Goal: Information Seeking & Learning: Learn about a topic

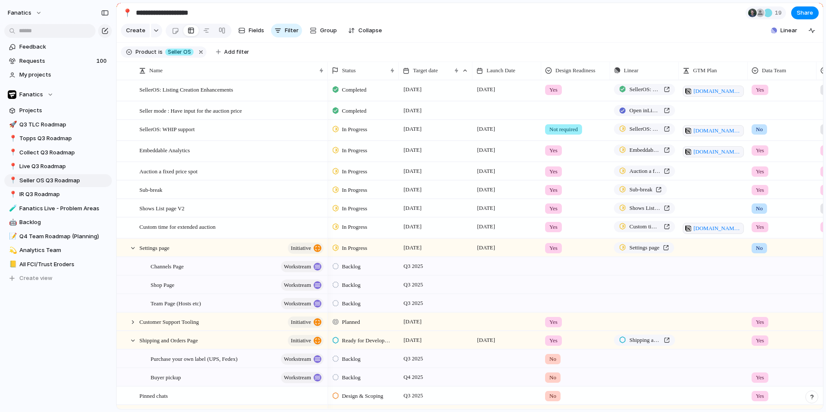
scroll to position [0, 2]
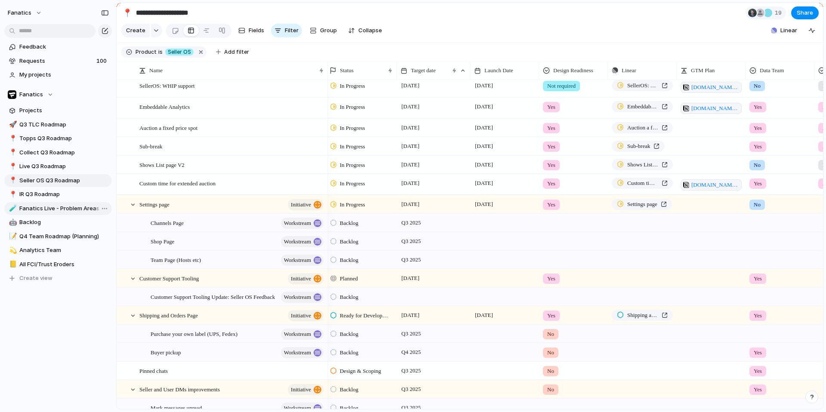
scroll to position [42, 0]
click at [54, 167] on span "Live Q3 Roadmap" at bounding box center [63, 166] width 89 height 9
type input "**********"
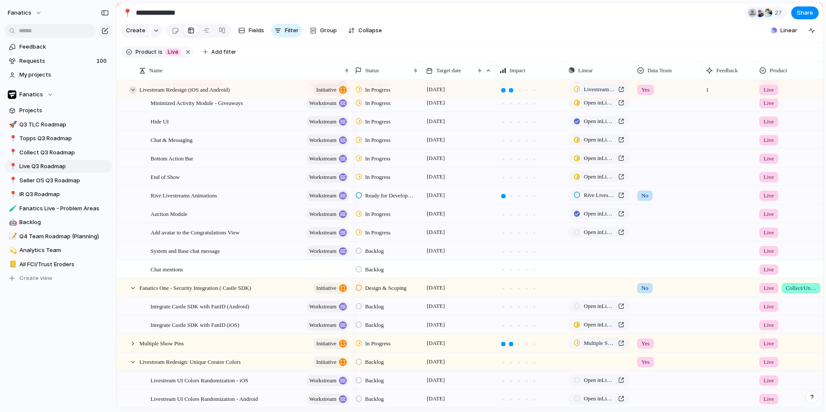
click at [129, 90] on div at bounding box center [133, 90] width 8 height 8
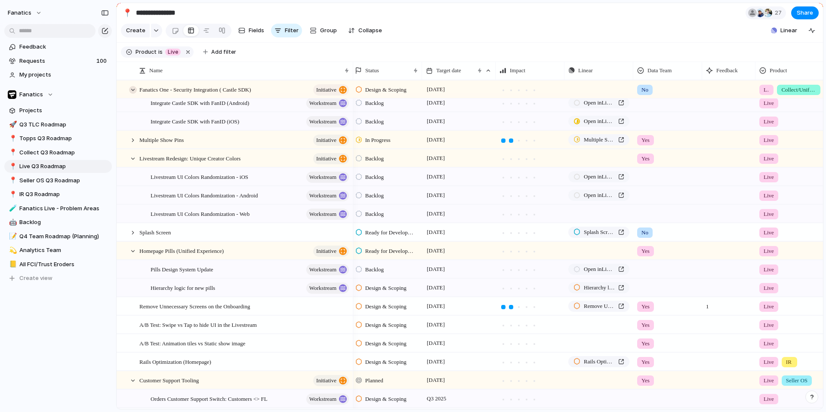
click at [129, 90] on div at bounding box center [133, 90] width 8 height 8
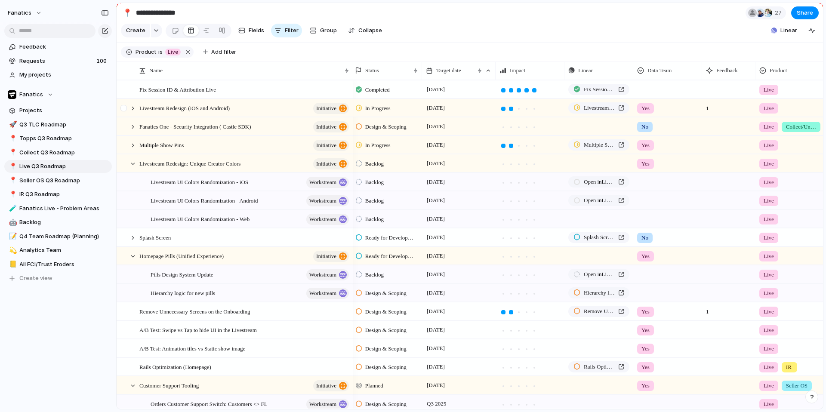
click at [127, 109] on div at bounding box center [124, 110] width 15 height 23
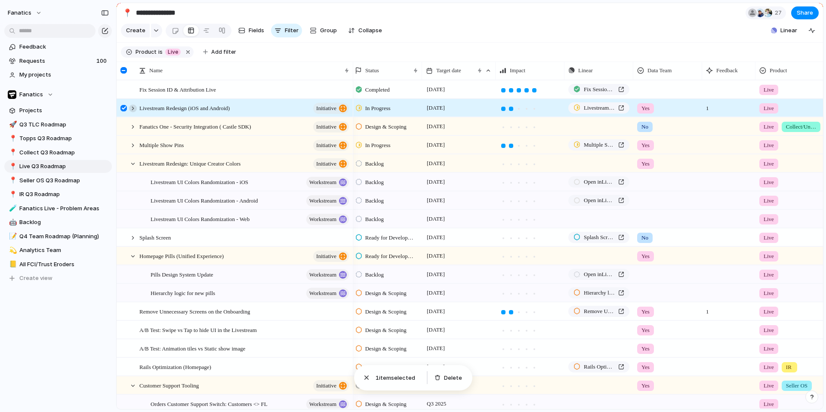
drag, startPoint x: 124, startPoint y: 109, endPoint x: 134, endPoint y: 109, distance: 9.9
click at [124, 109] on div at bounding box center [123, 108] width 6 height 6
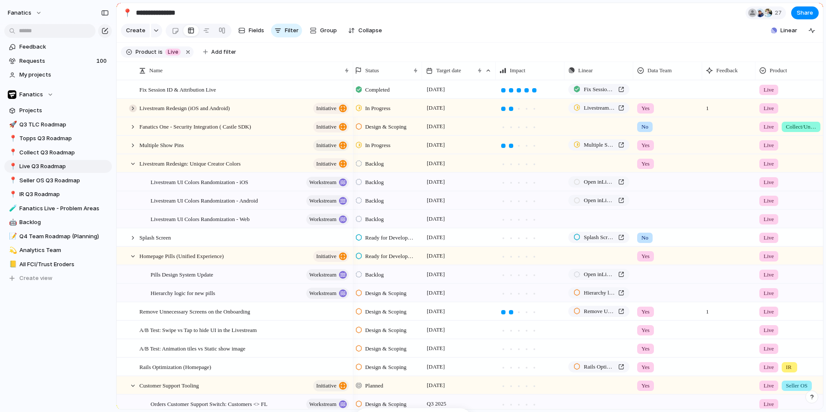
click at [134, 109] on div at bounding box center [133, 108] width 8 height 8
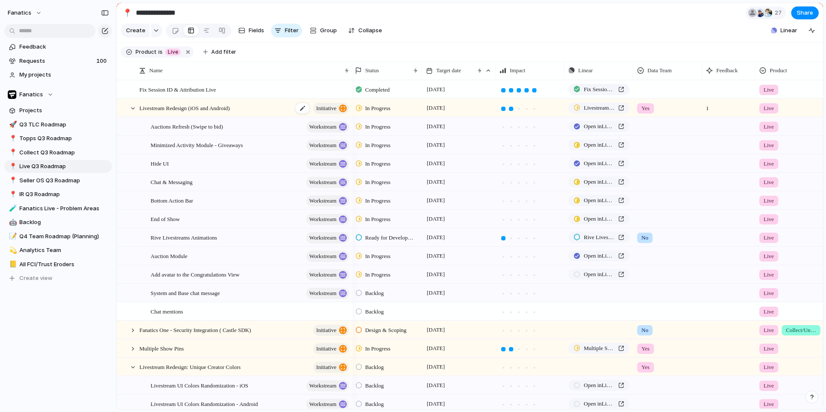
click at [200, 109] on span "Livestream Redesign (iOS and Android)" at bounding box center [184, 108] width 90 height 10
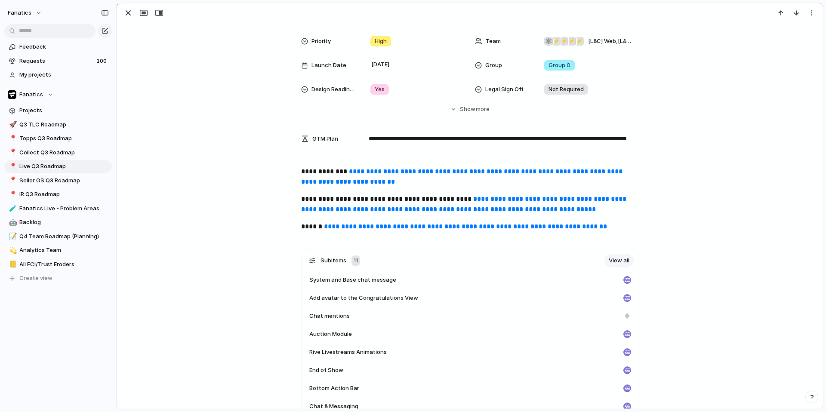
scroll to position [163, 0]
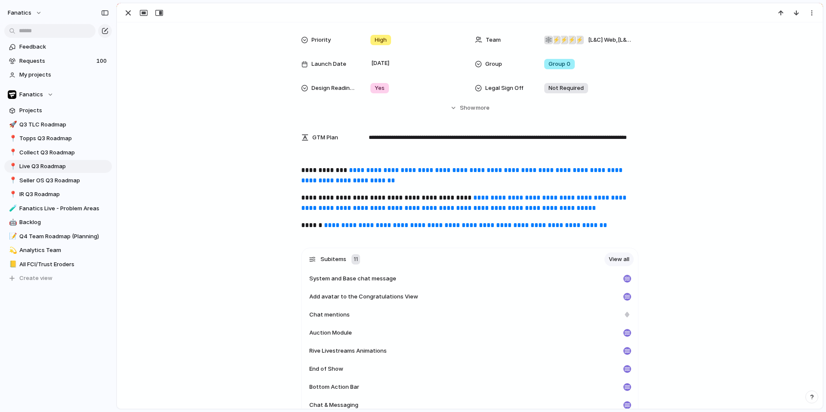
click at [381, 173] on link "**********" at bounding box center [462, 175] width 323 height 17
click at [393, 171] on link "**********" at bounding box center [462, 175] width 323 height 17
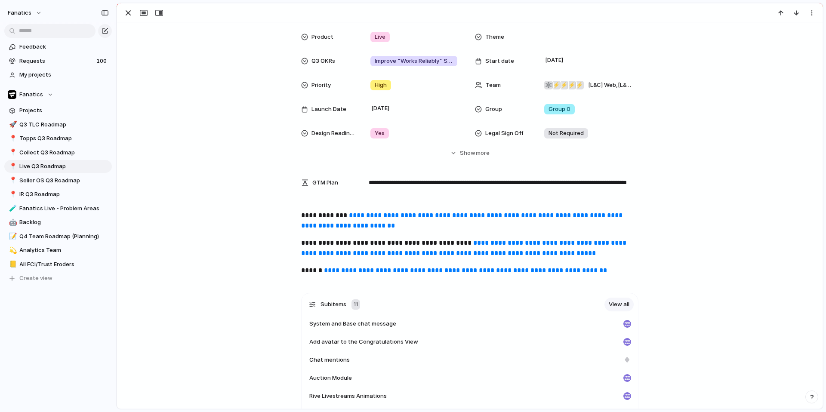
scroll to position [0, 0]
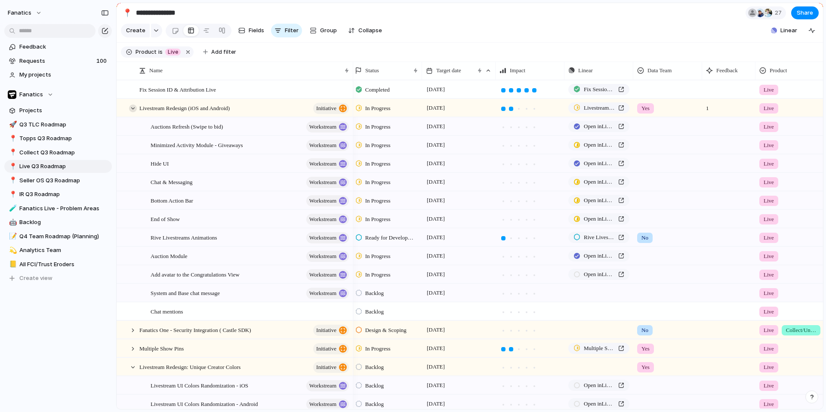
click at [135, 110] on div at bounding box center [133, 108] width 8 height 8
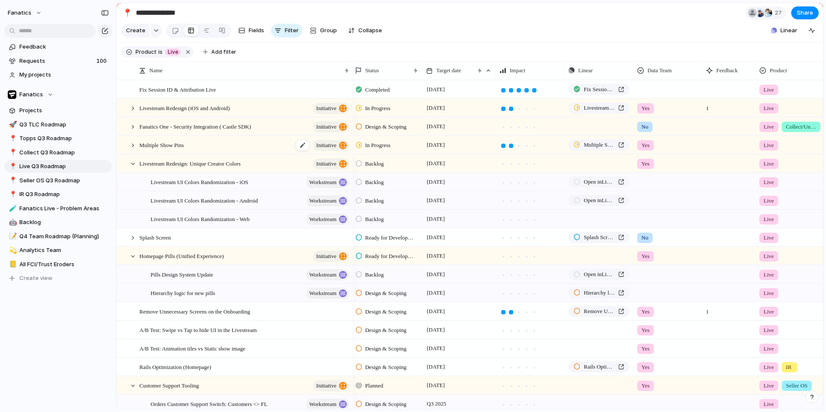
click at [168, 145] on span "Multiple Show Pins" at bounding box center [161, 145] width 44 height 10
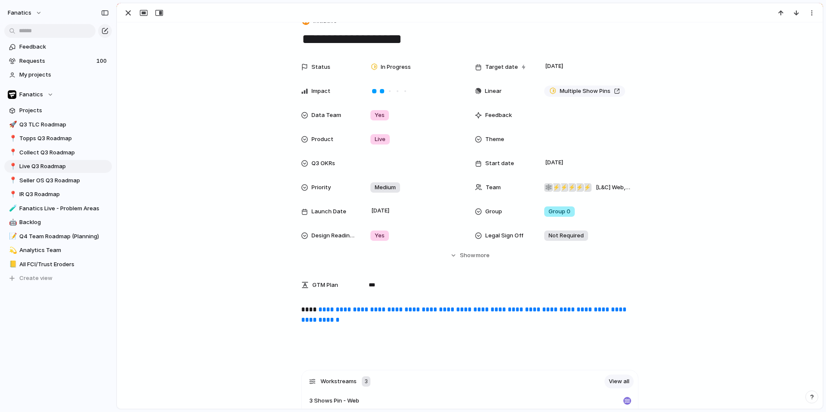
scroll to position [14, 0]
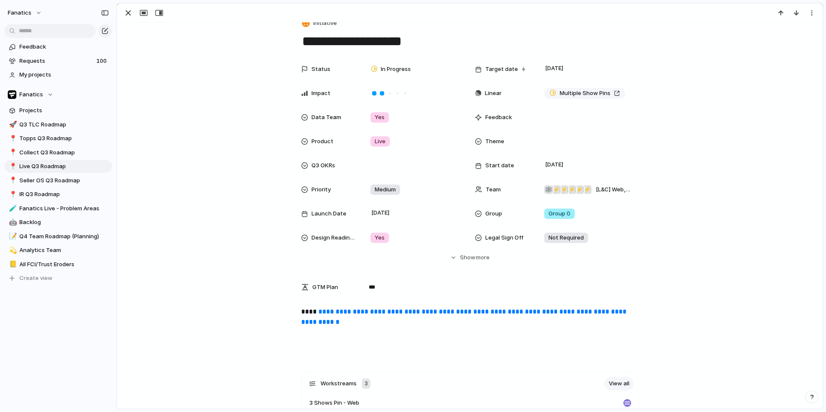
click at [371, 310] on link "**********" at bounding box center [464, 316] width 327 height 17
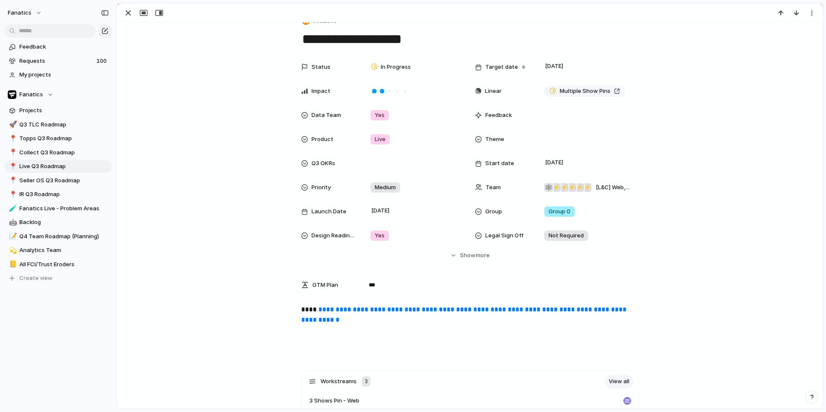
scroll to position [0, 0]
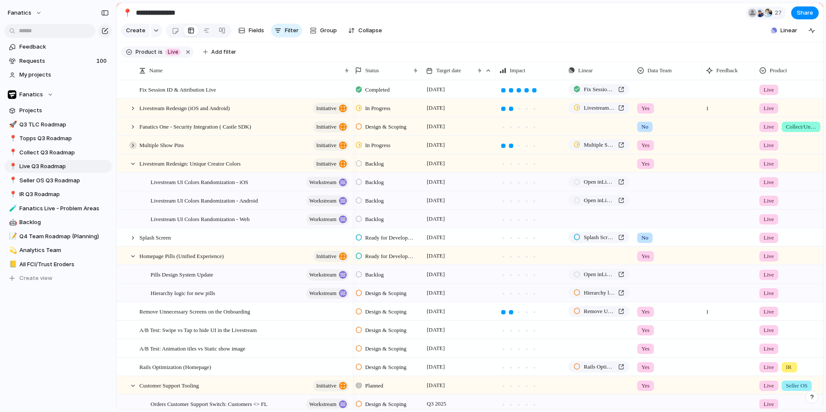
click at [135, 146] on div at bounding box center [133, 145] width 8 height 8
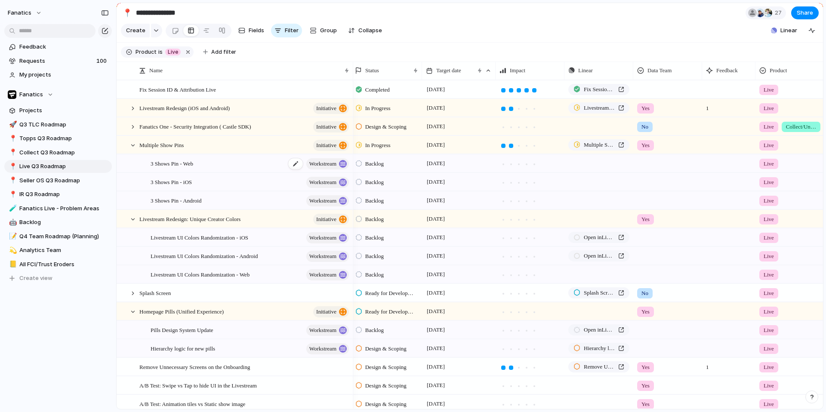
click at [185, 165] on span "3 Shows Pin - Web" at bounding box center [172, 163] width 43 height 10
click at [192, 180] on span "3 Shows Pin - iOS" at bounding box center [171, 182] width 41 height 10
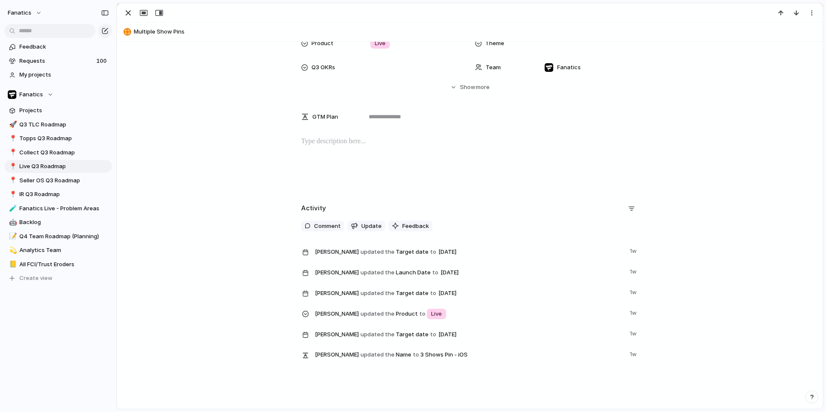
scroll to position [154, 0]
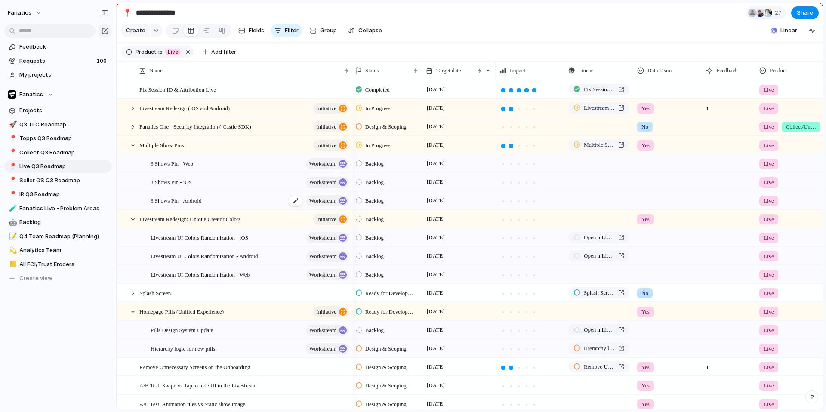
click at [220, 198] on div "3 Shows Pin - Android workstream" at bounding box center [251, 201] width 200 height 18
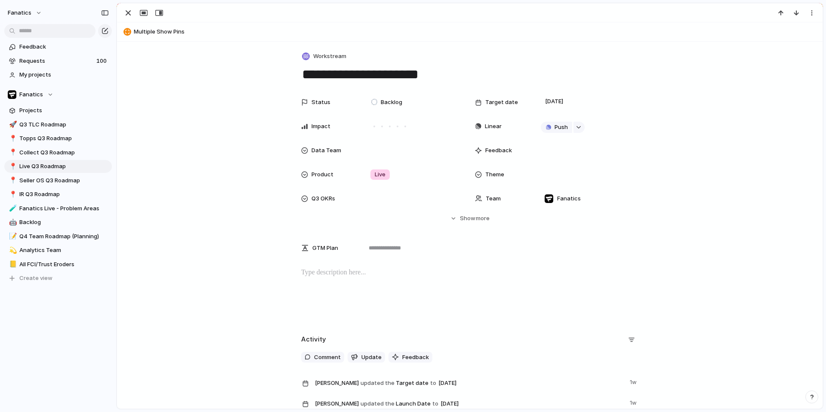
scroll to position [195, 0]
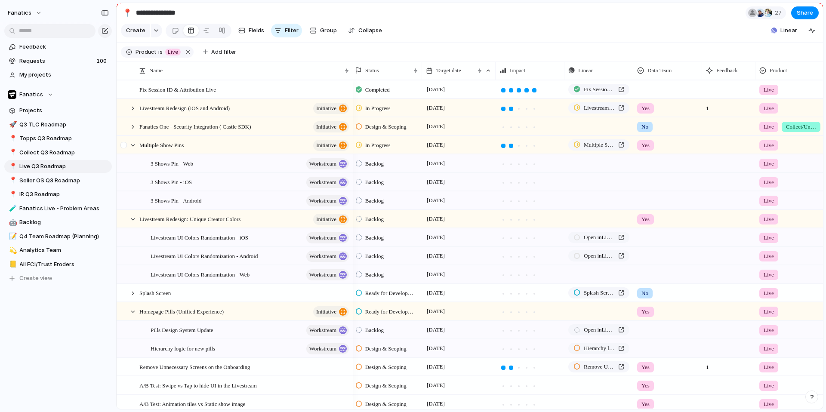
drag, startPoint x: 131, startPoint y: 145, endPoint x: 139, endPoint y: 151, distance: 10.1
click at [131, 145] on div at bounding box center [133, 145] width 8 height 8
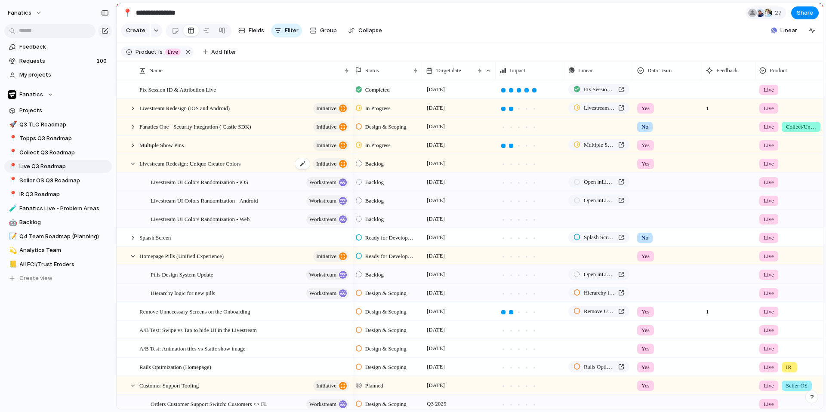
click at [206, 165] on span "Livestream Redesign: Unique Creator Colors" at bounding box center [189, 163] width 101 height 10
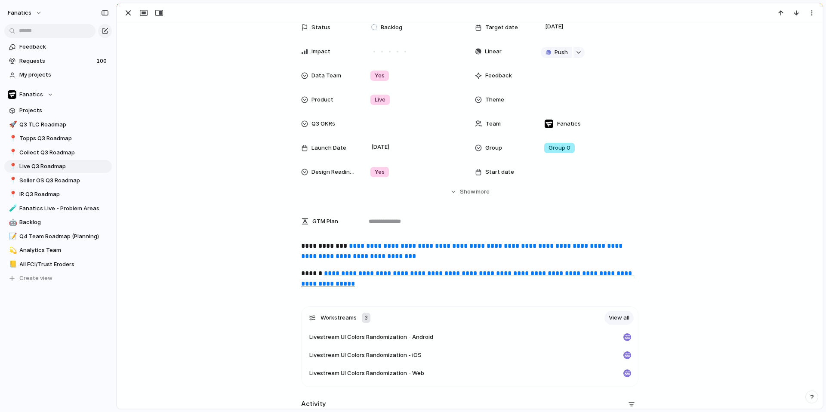
scroll to position [73, 0]
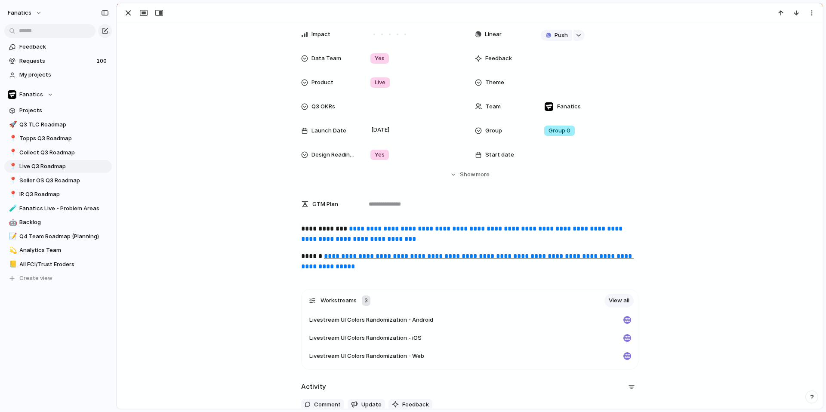
click at [426, 238] on link "**********" at bounding box center [462, 233] width 323 height 17
click at [411, 238] on link "**********" at bounding box center [462, 233] width 323 height 17
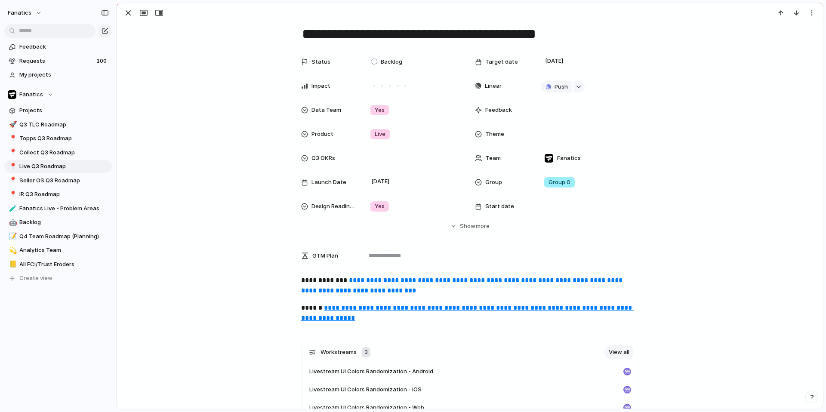
scroll to position [22, 0]
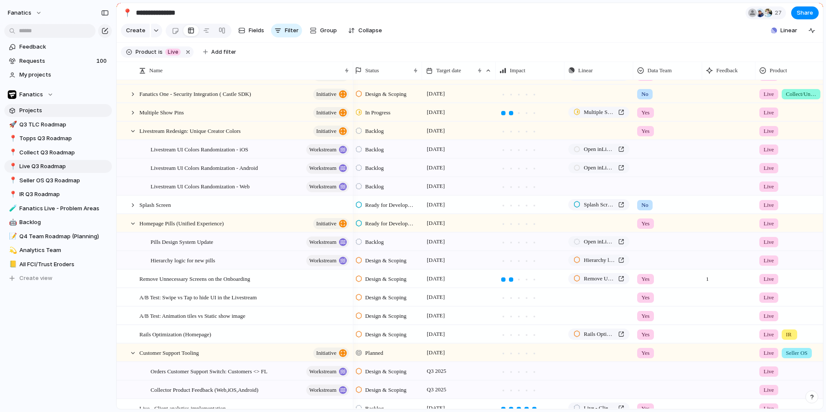
scroll to position [28, 0]
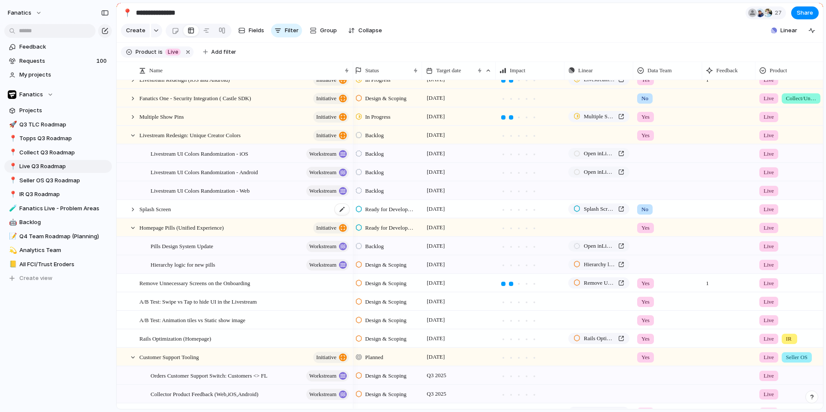
click at [163, 209] on span "Splash Screen" at bounding box center [154, 209] width 31 height 10
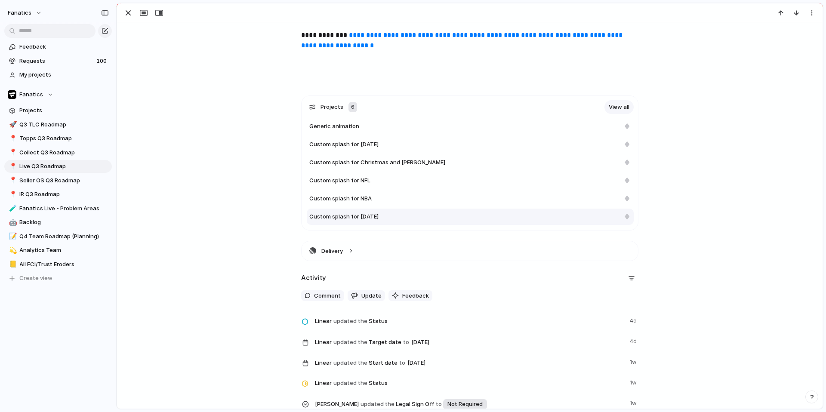
scroll to position [141, 0]
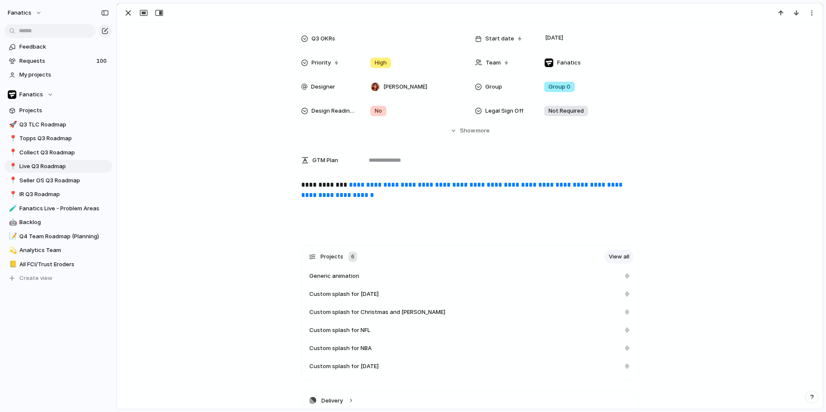
click at [389, 186] on link "**********" at bounding box center [462, 189] width 323 height 17
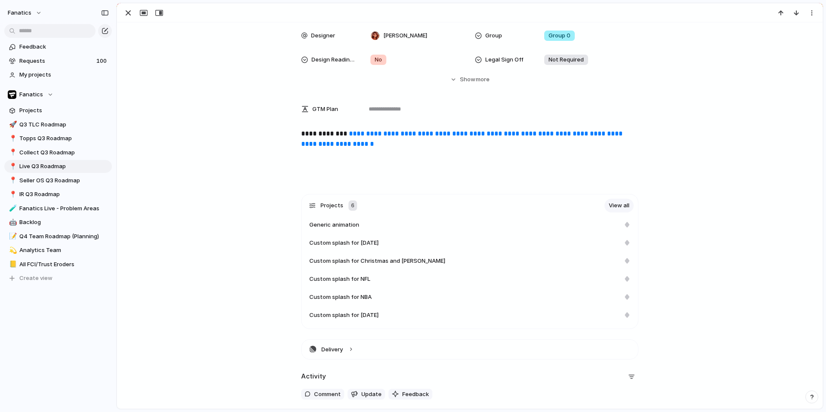
scroll to position [198, 0]
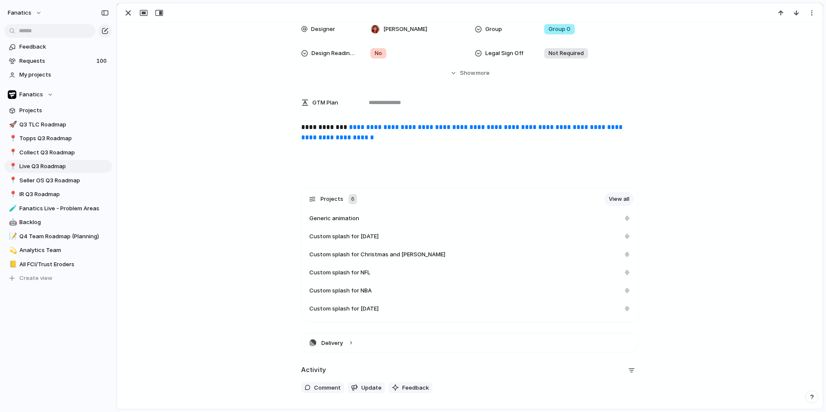
drag, startPoint x: 262, startPoint y: 222, endPoint x: 51, endPoint y: 12, distance: 298.6
click at [338, 231] on div "Custom splash for [DATE]" at bounding box center [470, 236] width 327 height 16
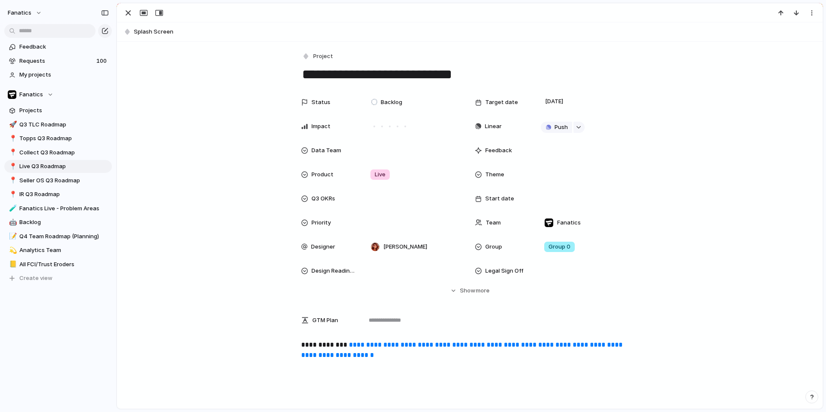
type textarea "**********"
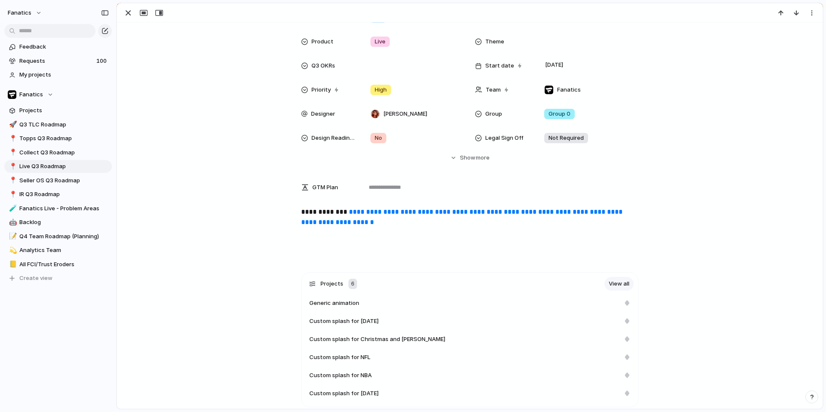
scroll to position [159, 0]
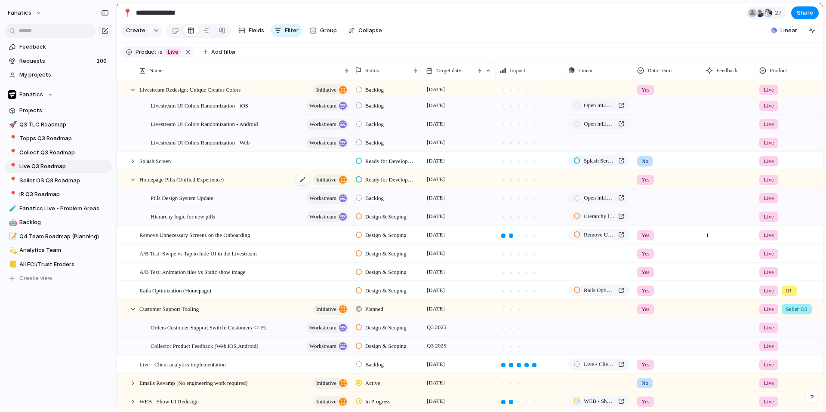
scroll to position [76, 0]
click at [135, 163] on div at bounding box center [133, 162] width 8 height 8
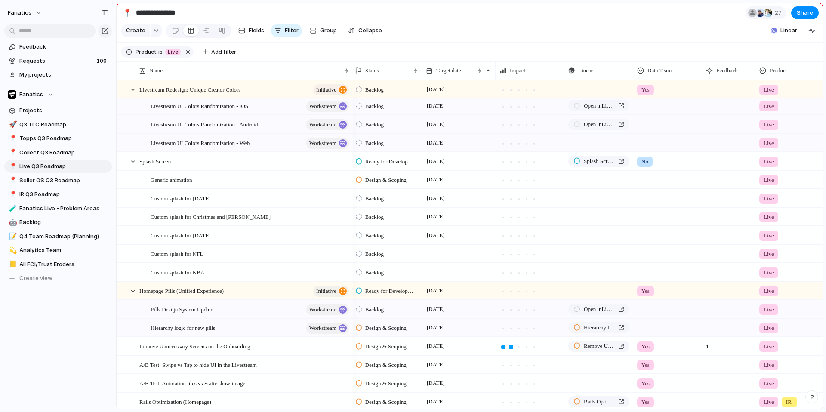
click at [176, 189] on div "Custom splash for [DATE]" at bounding box center [235, 198] width 236 height 18
click at [180, 180] on span "Generic animation" at bounding box center [171, 180] width 41 height 10
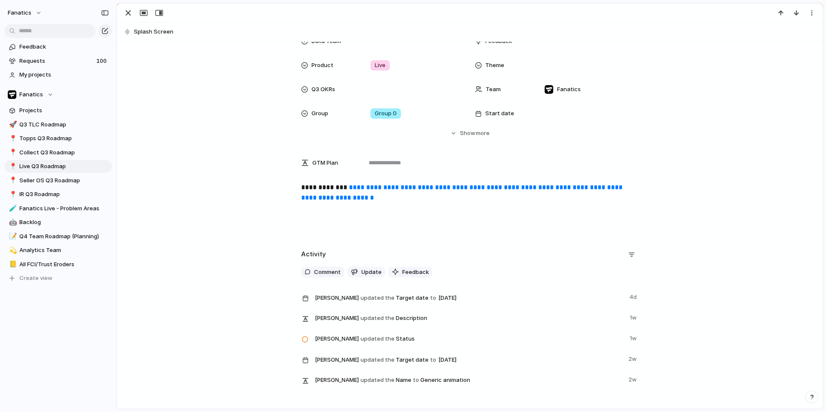
scroll to position [112, 0]
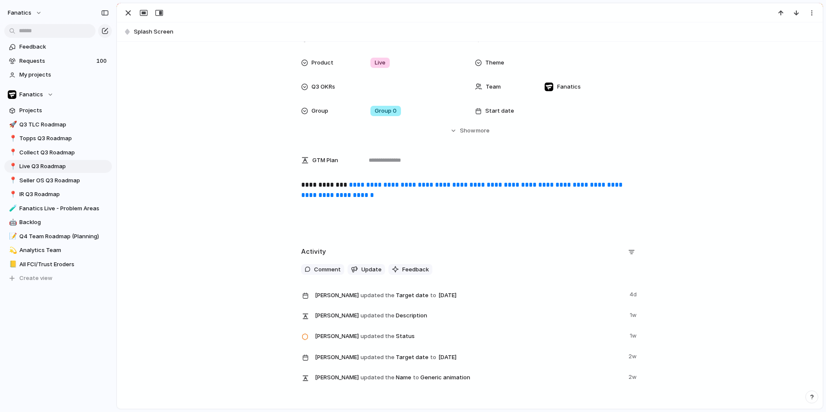
click at [426, 187] on link "**********" at bounding box center [462, 189] width 323 height 17
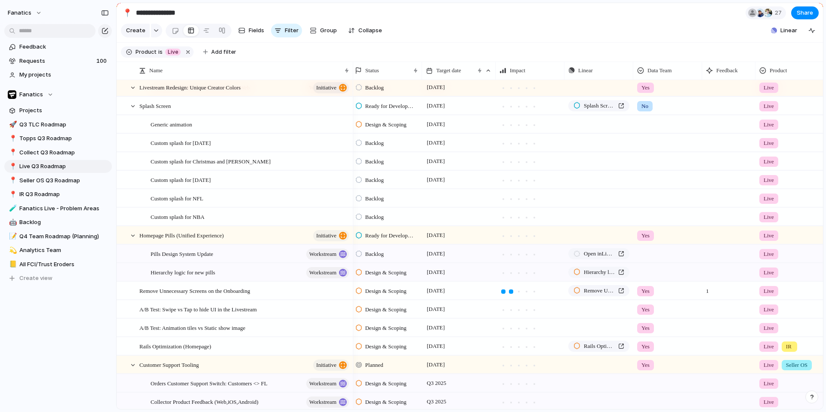
scroll to position [121, 0]
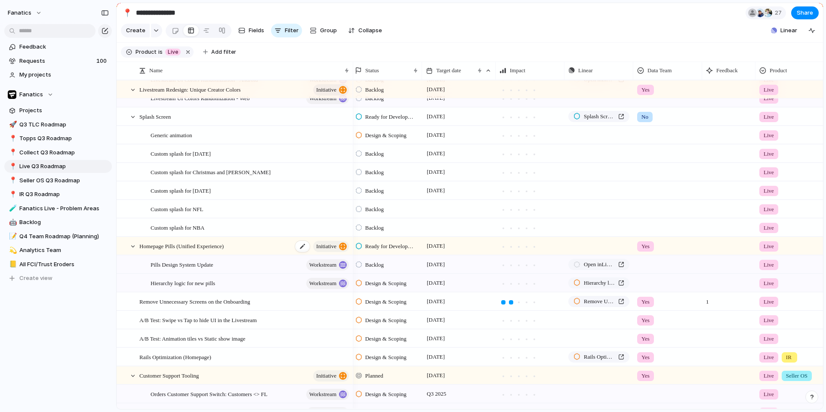
click at [197, 246] on span "Homepage Pills (Unified Experience)" at bounding box center [181, 246] width 84 height 10
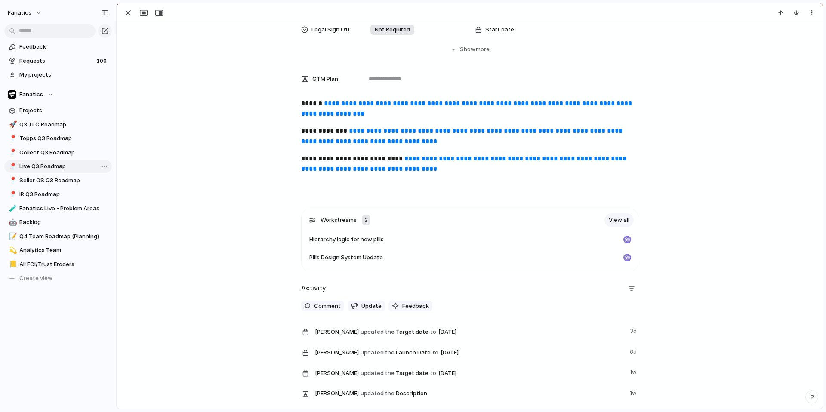
scroll to position [263, 0]
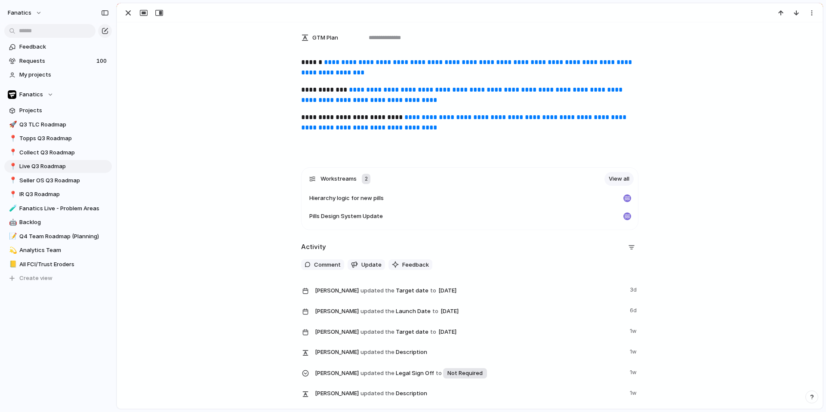
click at [378, 100] on link "**********" at bounding box center [462, 94] width 323 height 17
